Goal: Navigation & Orientation: Find specific page/section

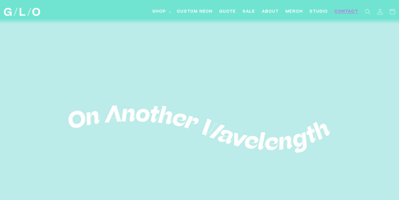
click at [348, 13] on span "Contact" at bounding box center [346, 12] width 24 height 6
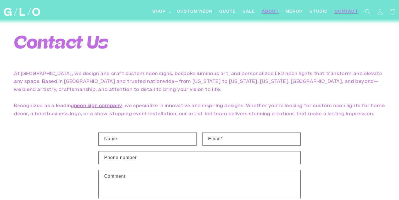
click at [268, 10] on span "About" at bounding box center [270, 12] width 17 height 6
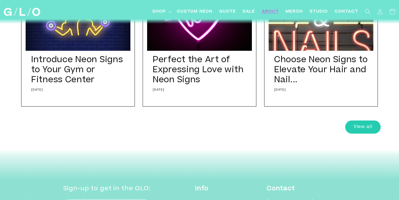
scroll to position [2097, 0]
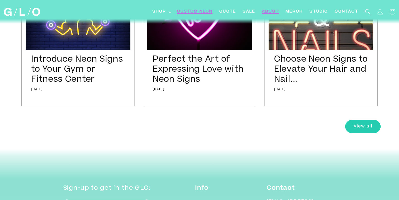
click at [192, 12] on span "Custom Neon" at bounding box center [195, 12] width 36 height 6
